Goal: Task Accomplishment & Management: Manage account settings

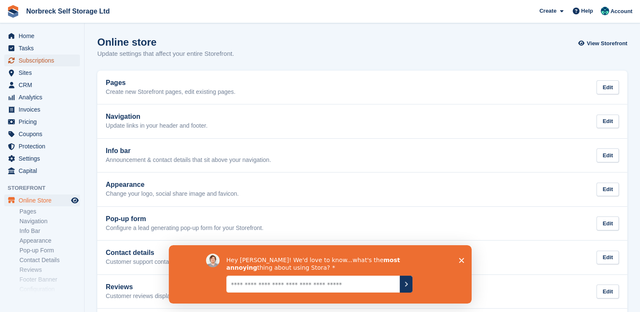
click at [42, 63] on span "Subscriptions" at bounding box center [44, 61] width 51 height 12
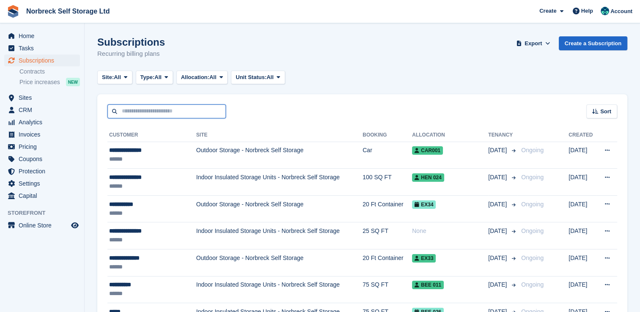
click at [162, 108] on input "text" at bounding box center [166, 111] width 118 height 14
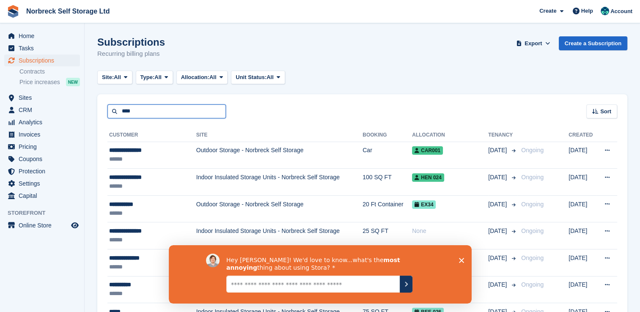
type input "****"
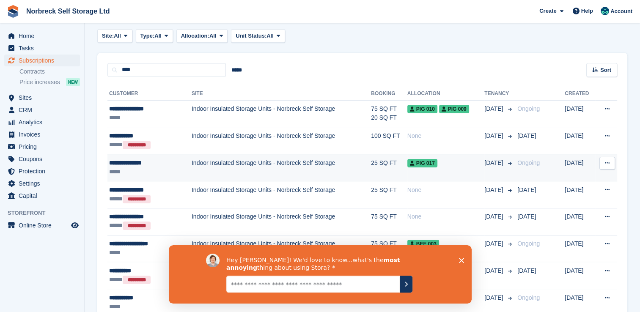
scroll to position [42, 0]
click at [246, 163] on td "Indoor Insulated Storage Units - Norbreck Self Storage" at bounding box center [280, 166] width 179 height 27
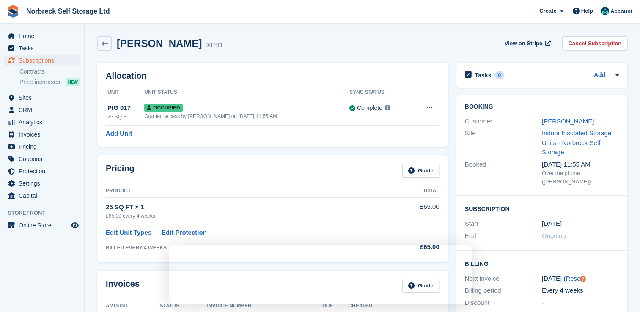
click at [583, 51] on div "View on Stripe Cancel Subscription" at bounding box center [564, 44] width 126 height 17
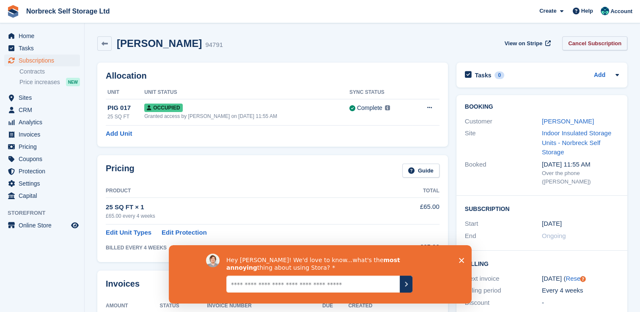
click at [583, 49] on link "Cancel Subscription" at bounding box center [594, 43] width 65 height 14
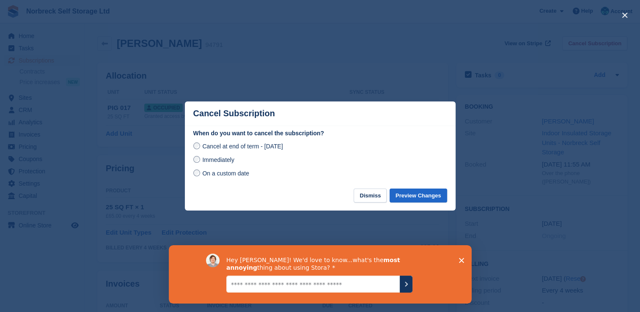
click at [225, 175] on span "On a custom date" at bounding box center [225, 173] width 47 height 7
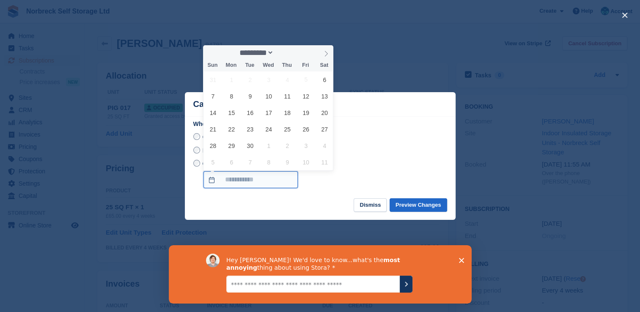
click at [286, 180] on input "On a custom date" at bounding box center [250, 179] width 94 height 17
click at [324, 57] on span at bounding box center [326, 52] width 14 height 14
select select "*"
click at [325, 78] on span "4" at bounding box center [324, 79] width 16 height 16
type input "**********"
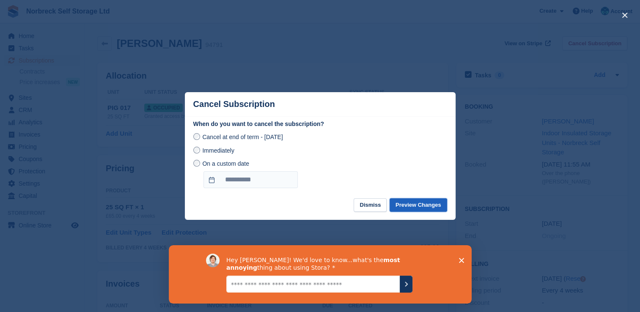
click at [415, 200] on button "Preview Changes" at bounding box center [417, 205] width 57 height 14
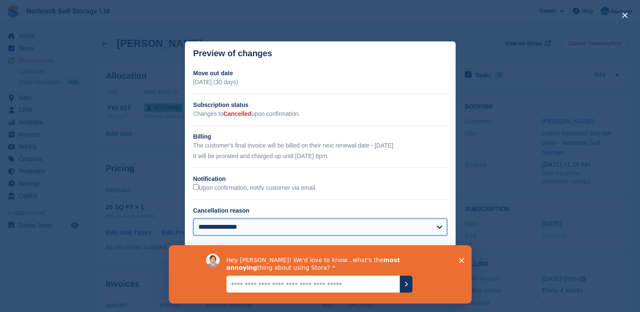
drag, startPoint x: 437, startPoint y: 225, endPoint x: 423, endPoint y: 224, distance: 14.0
click at [437, 225] on select "**********" at bounding box center [320, 227] width 254 height 17
select select "**********"
click at [193, 219] on select "**********" at bounding box center [320, 227] width 254 height 17
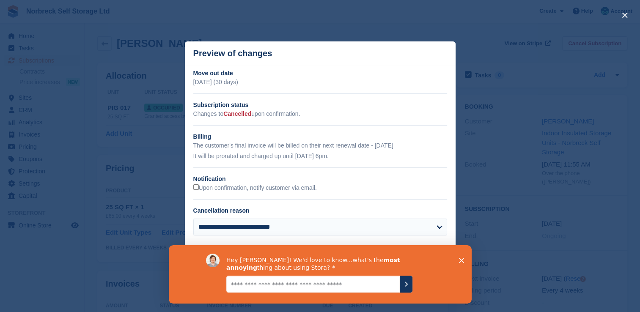
click at [461, 260] on polygon "Close survey" at bounding box center [460, 259] width 5 height 5
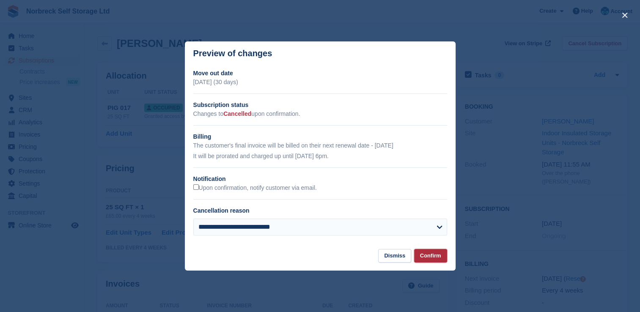
click at [427, 255] on button "Confirm" at bounding box center [430, 256] width 33 height 14
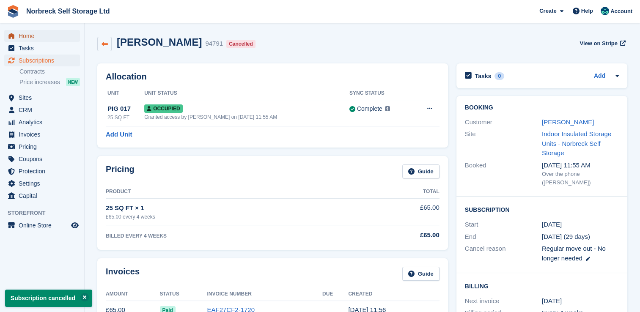
drag, startPoint x: 36, startPoint y: 37, endPoint x: 104, endPoint y: 44, distance: 68.4
click at [36, 37] on span "Home" at bounding box center [44, 36] width 51 height 12
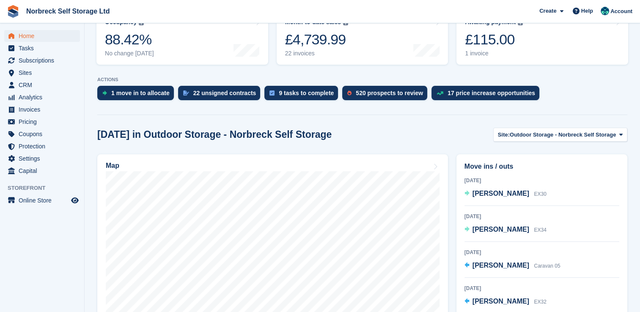
scroll to position [127, 0]
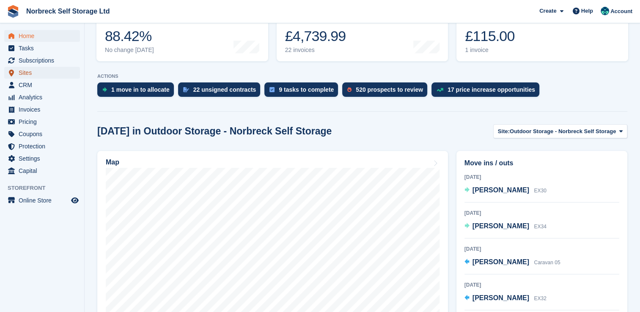
drag, startPoint x: 49, startPoint y: 77, endPoint x: 80, endPoint y: 76, distance: 31.3
click at [49, 77] on span "Sites" at bounding box center [44, 73] width 51 height 12
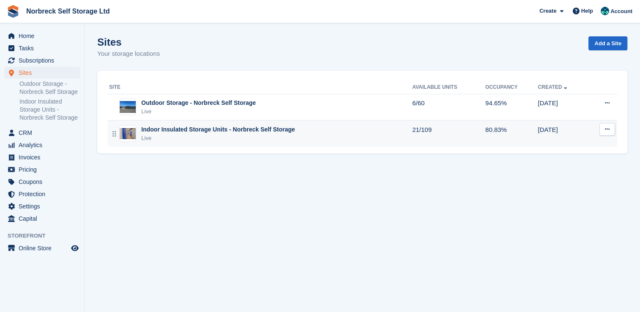
click at [199, 134] on div "Indoor Insulated Storage Units - Norbreck Self Storage" at bounding box center [217, 129] width 153 height 9
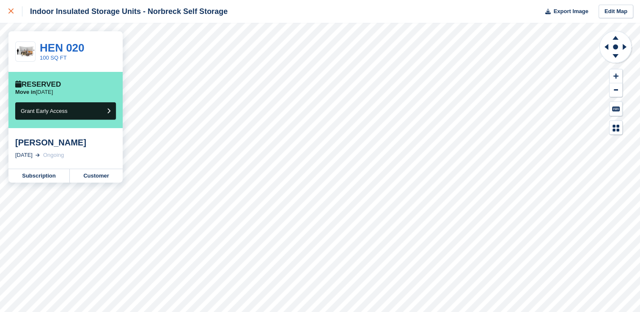
click at [16, 16] on div at bounding box center [15, 11] width 14 height 10
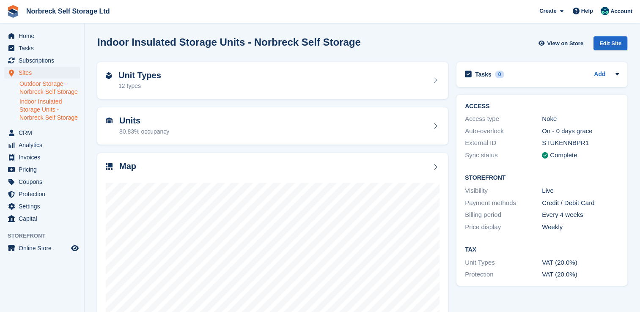
click at [52, 86] on link "Outdoor Storage - Norbreck Self Storage" at bounding box center [49, 88] width 60 height 16
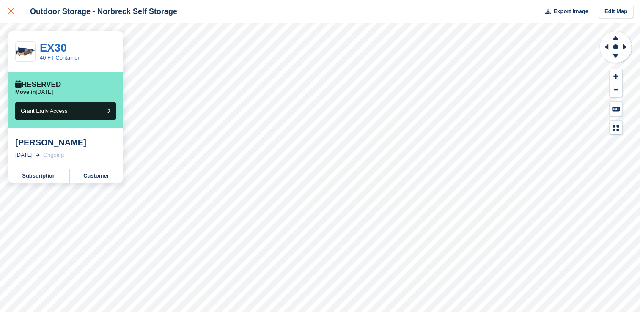
click at [16, 8] on div at bounding box center [15, 11] width 14 height 10
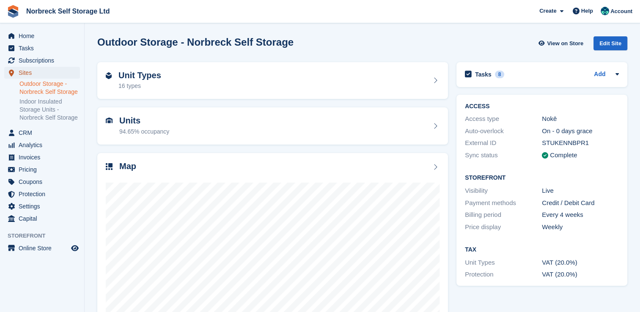
click at [55, 75] on span "Sites" at bounding box center [44, 73] width 51 height 12
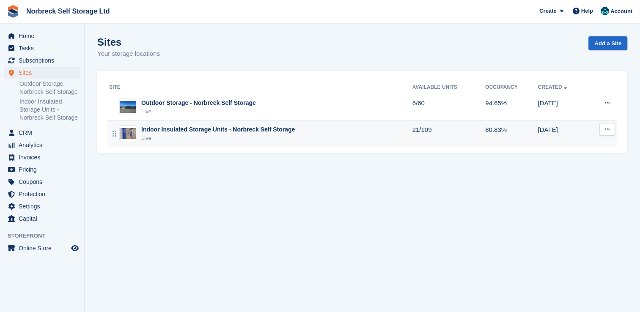
click at [156, 138] on div "Live" at bounding box center [217, 138] width 153 height 8
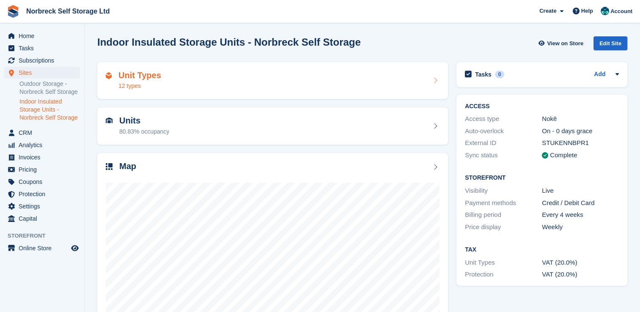
click at [154, 97] on div "Unit Types 12 types" at bounding box center [272, 80] width 350 height 37
